Goal: Transaction & Acquisition: Purchase product/service

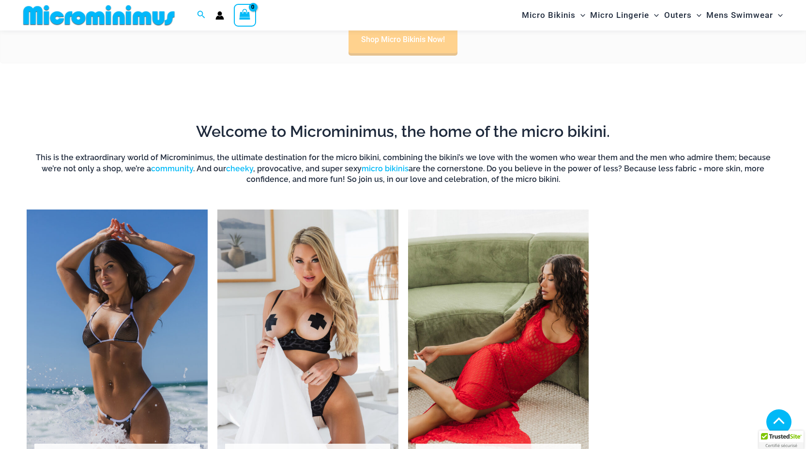
scroll to position [715, 0]
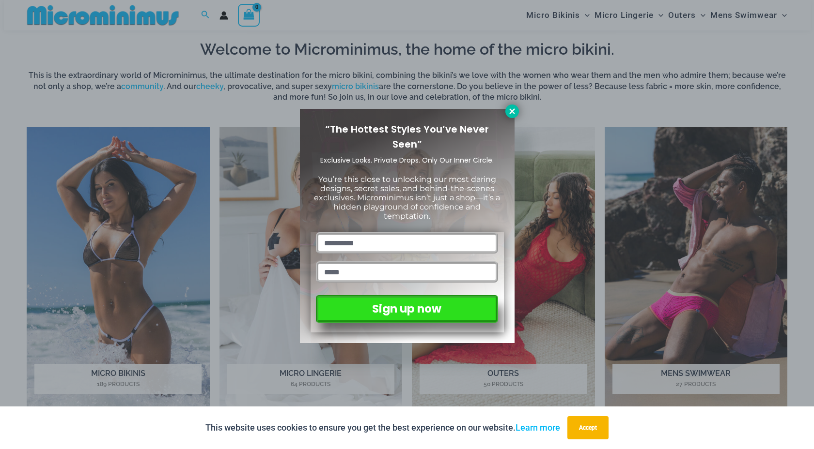
click at [511, 112] on icon at bounding box center [511, 110] width 5 height 5
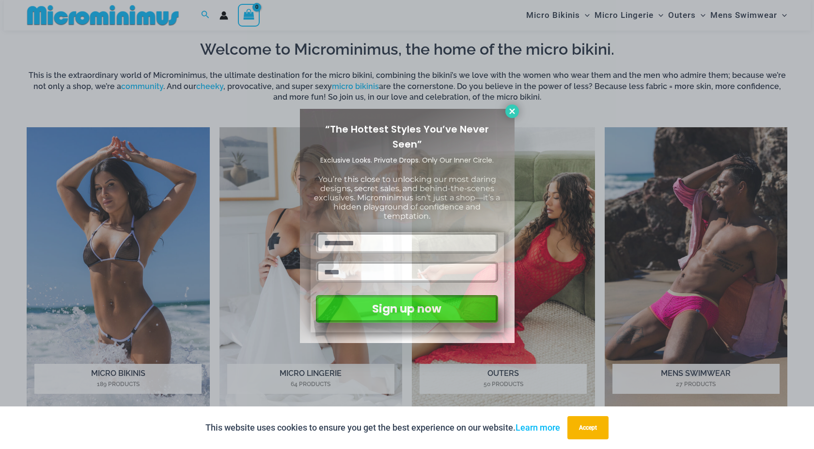
click at [511, 112] on div "Welcome to Microminimus, the home of the micro bikini. This is the extraordinar…" at bounding box center [406, 83] width 775 height 88
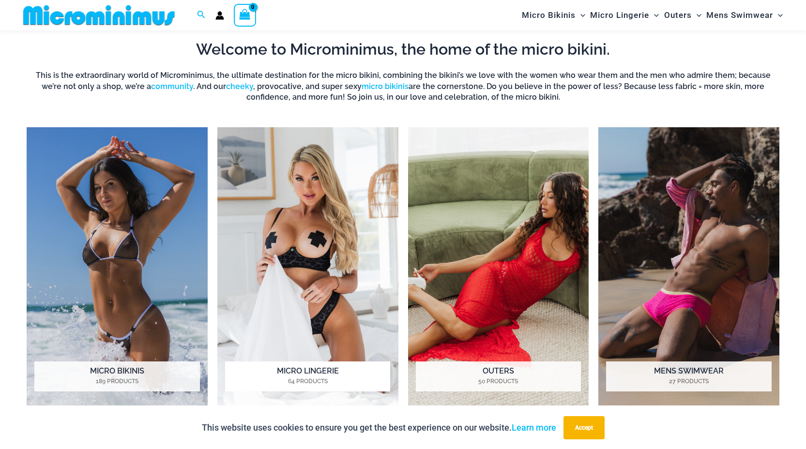
click at [322, 234] on img "Visit product category Micro Lingerie" at bounding box center [307, 266] width 181 height 279
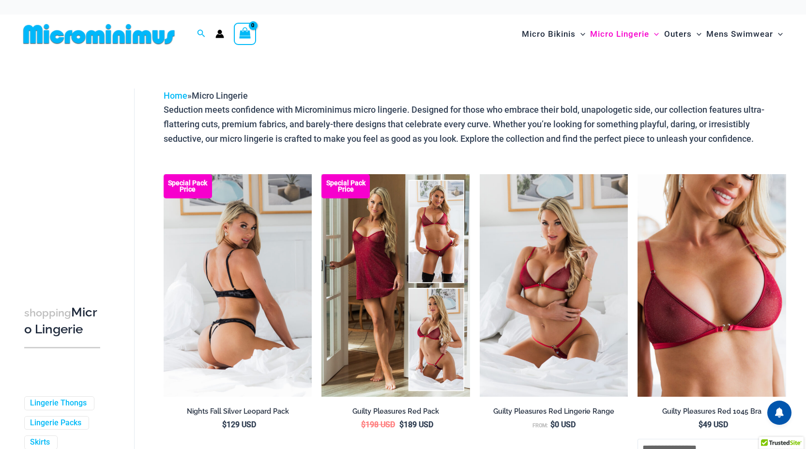
click at [262, 259] on img at bounding box center [238, 285] width 149 height 223
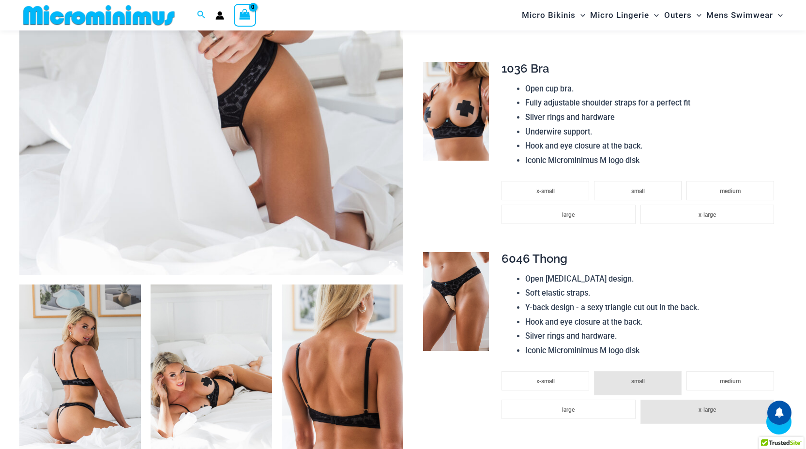
scroll to position [424, 0]
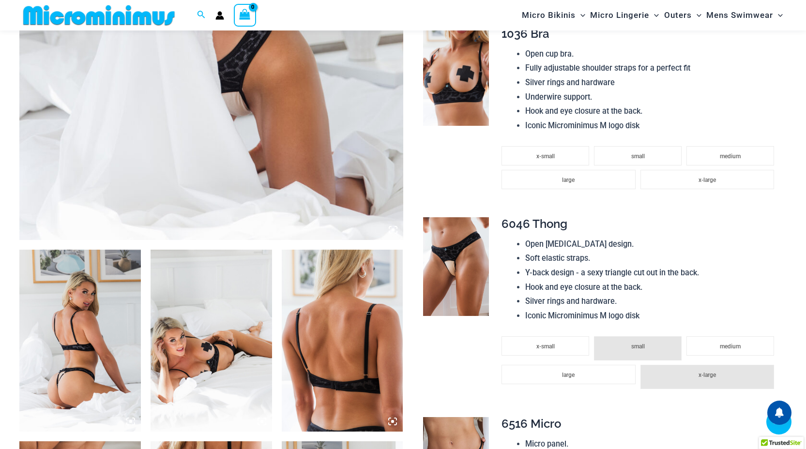
click at [438, 101] on img at bounding box center [456, 76] width 66 height 99
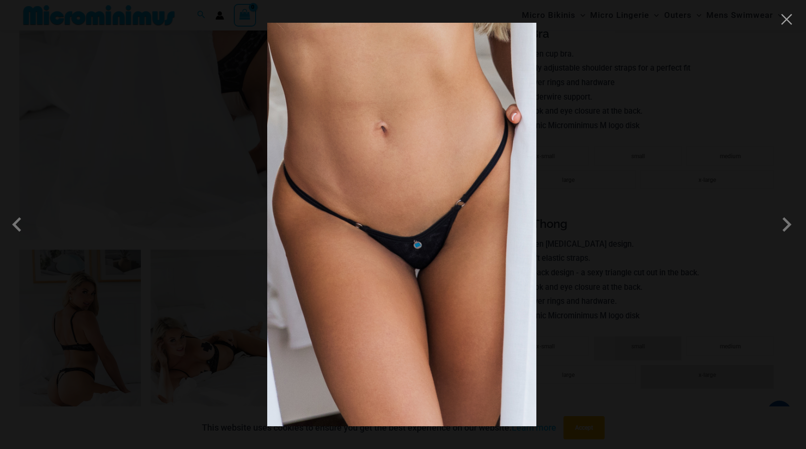
click at [215, 190] on div at bounding box center [403, 224] width 806 height 449
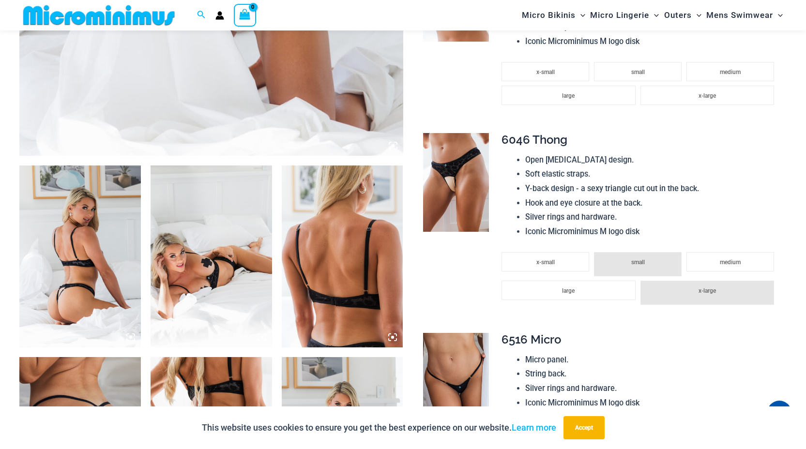
scroll to position [536, 0]
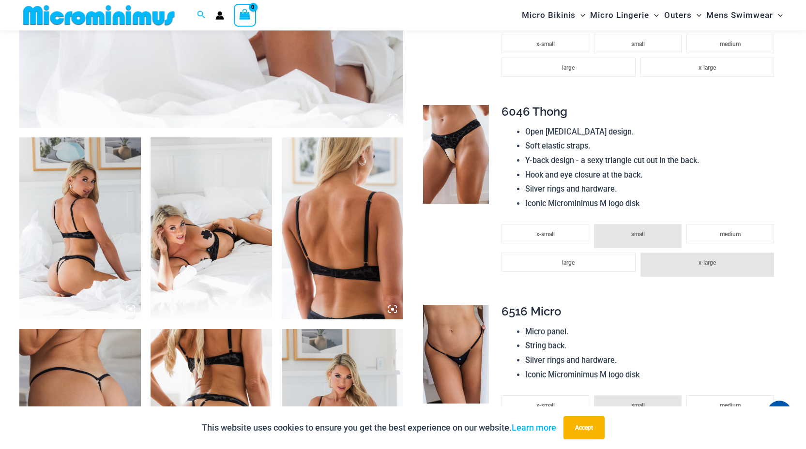
click at [213, 216] on img at bounding box center [212, 229] width 122 height 182
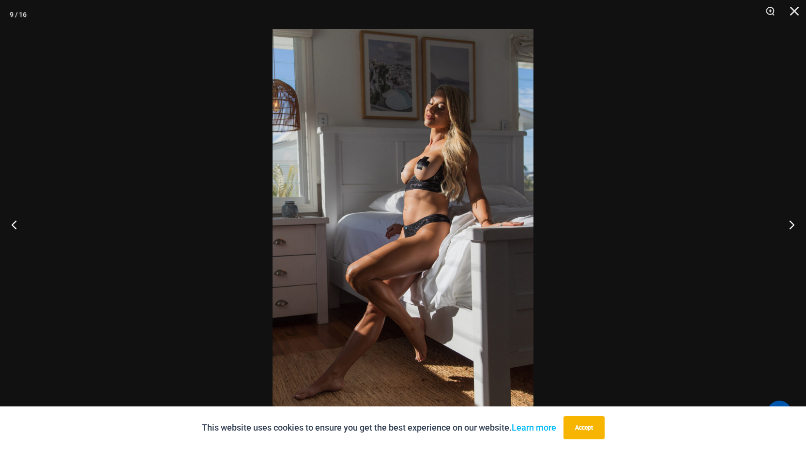
click at [172, 252] on div at bounding box center [403, 224] width 806 height 449
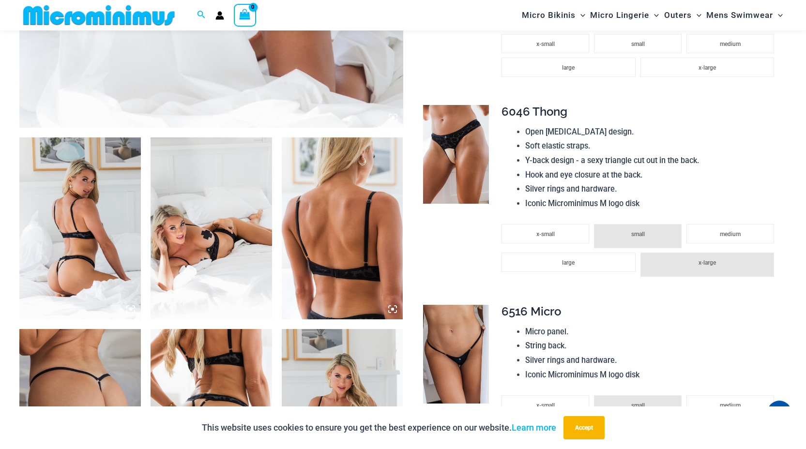
click at [56, 248] on img at bounding box center [80, 229] width 122 height 182
